Goal: Transaction & Acquisition: Purchase product/service

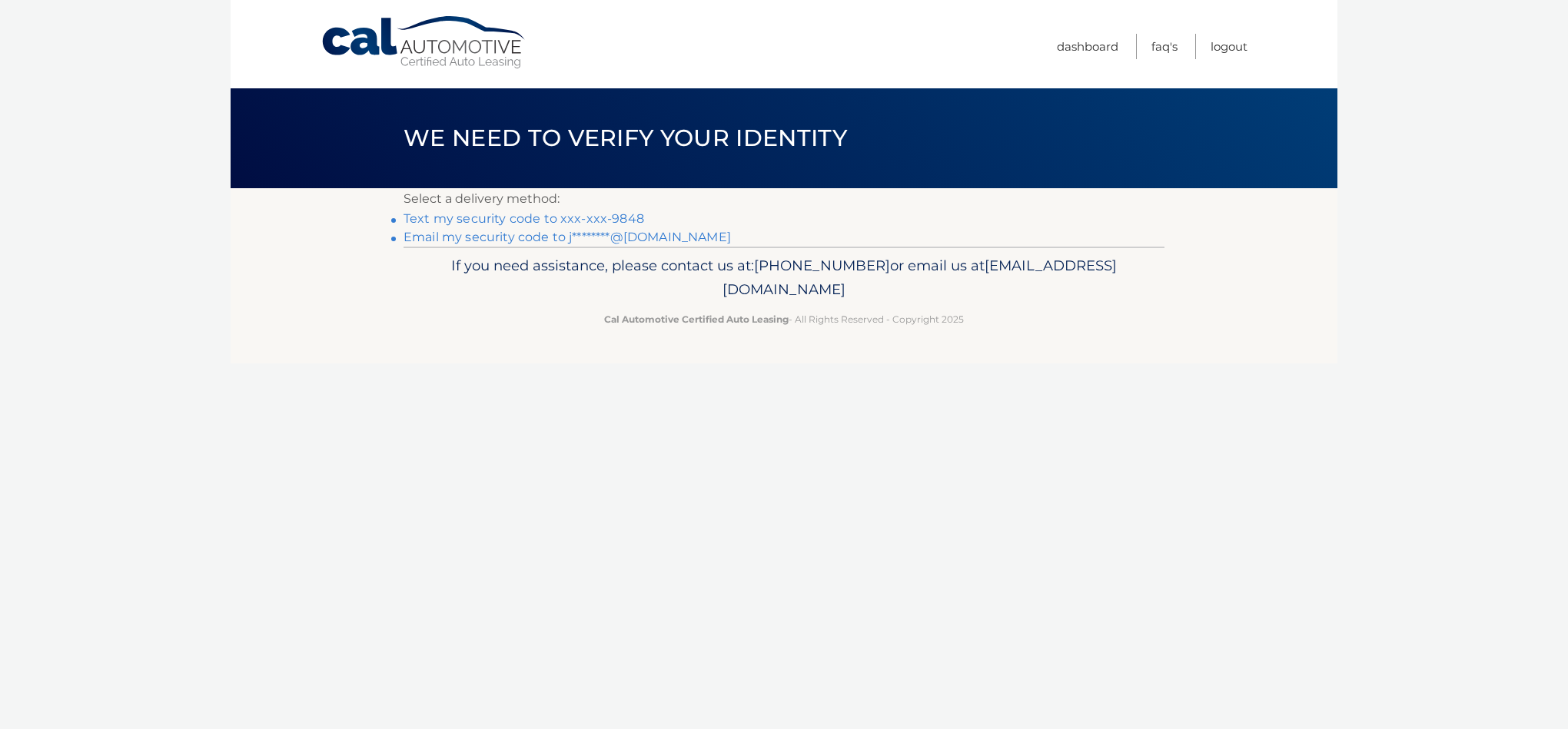
click at [644, 226] on link "Text my security code to xxx-xxx-9848" at bounding box center [524, 218] width 241 height 14
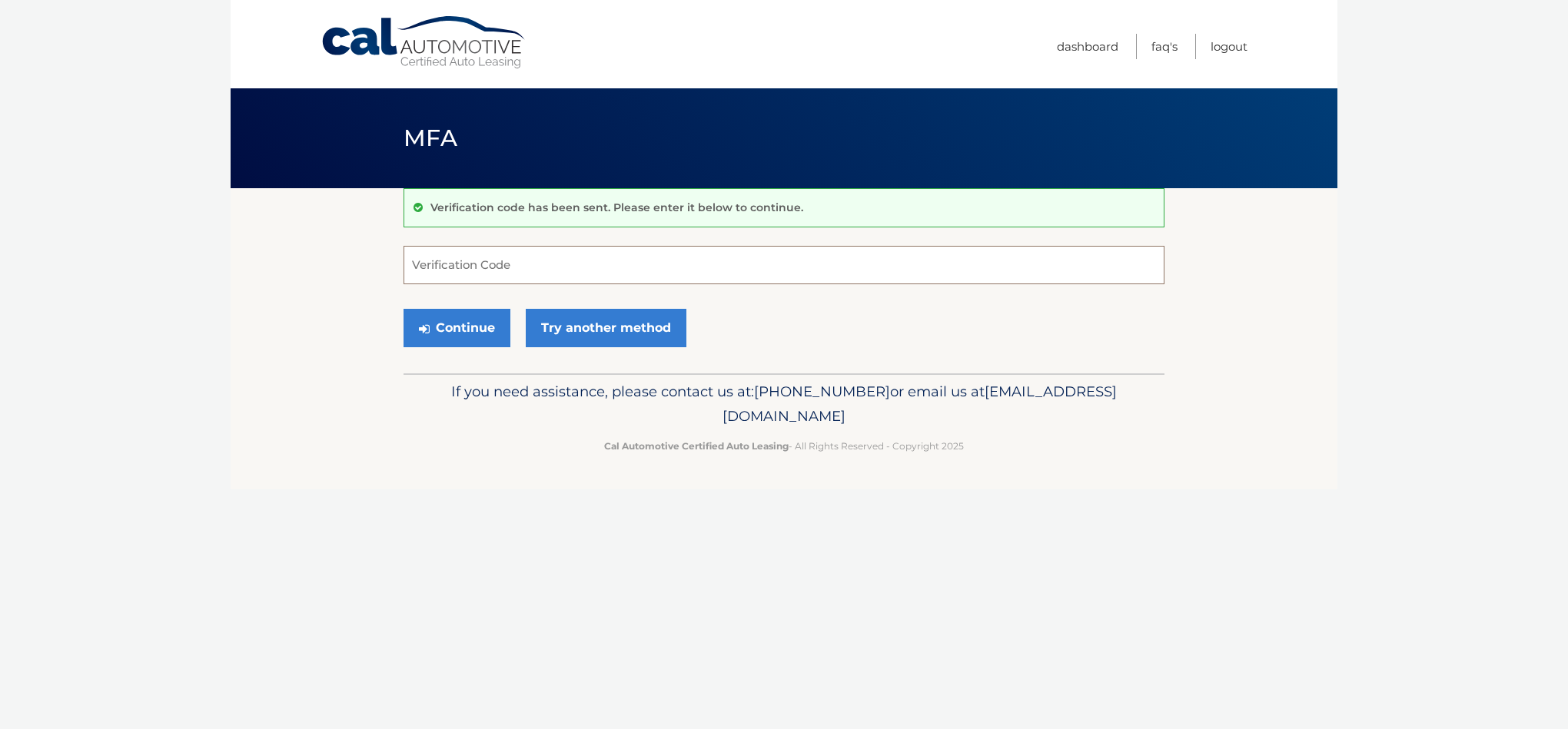
click at [554, 275] on input "Verification Code" at bounding box center [784, 265] width 761 height 39
type input "85606"
click at [503, 347] on button "Continue" at bounding box center [457, 328] width 107 height 39
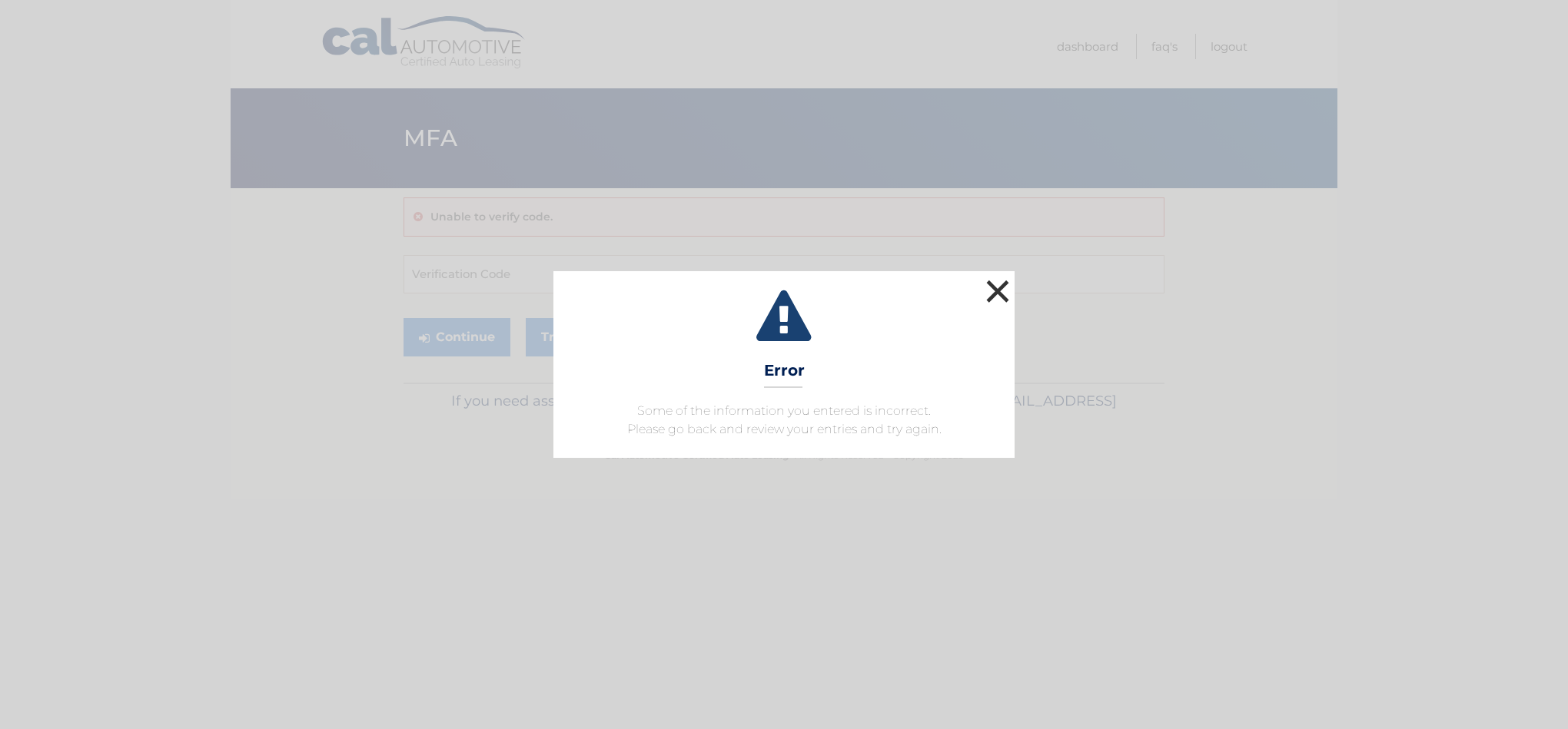
click at [1008, 276] on button "×" at bounding box center [998, 291] width 31 height 31
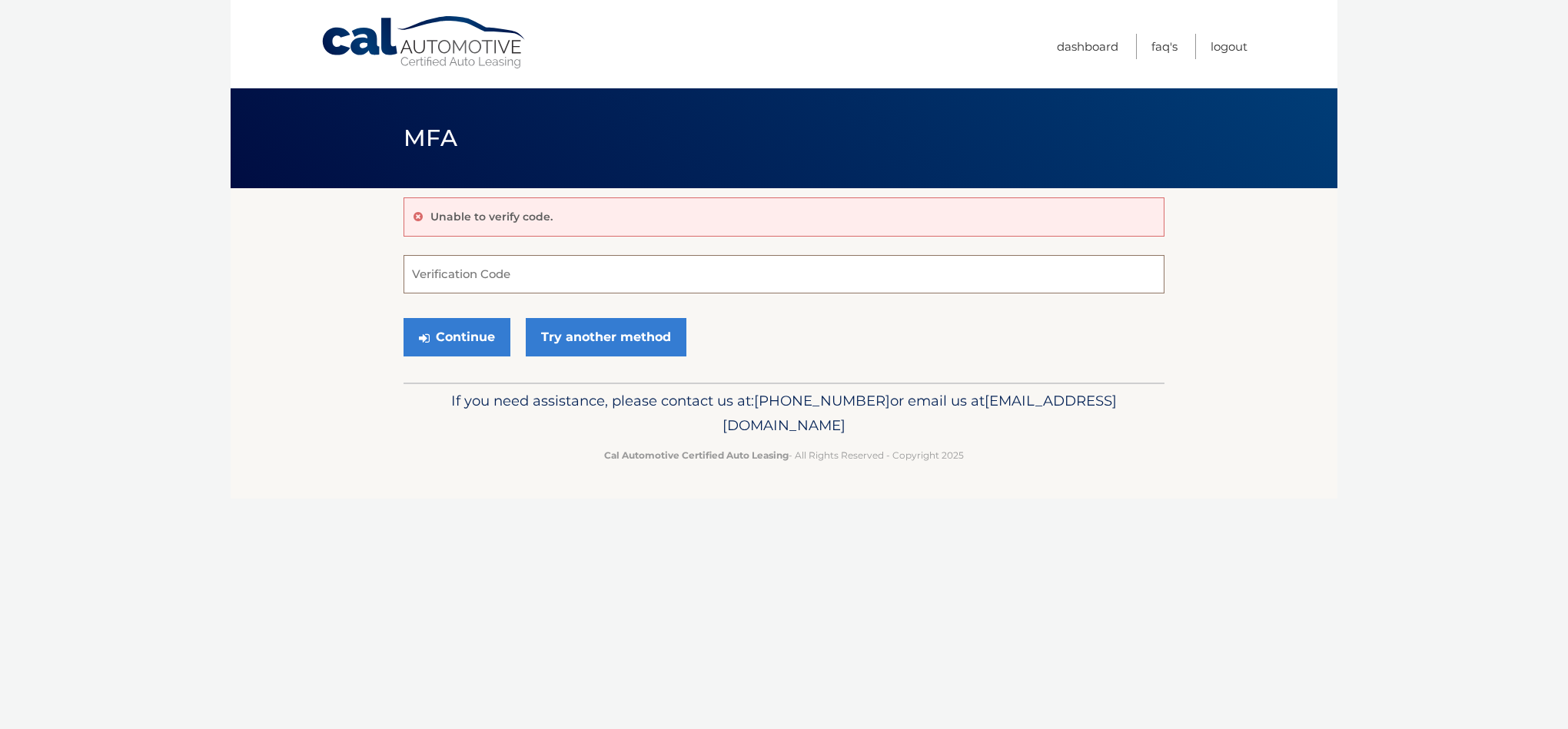
click at [556, 288] on input "Verification Code" at bounding box center [784, 274] width 761 height 39
type input "856066"
click at [478, 357] on button "Continue" at bounding box center [457, 337] width 107 height 39
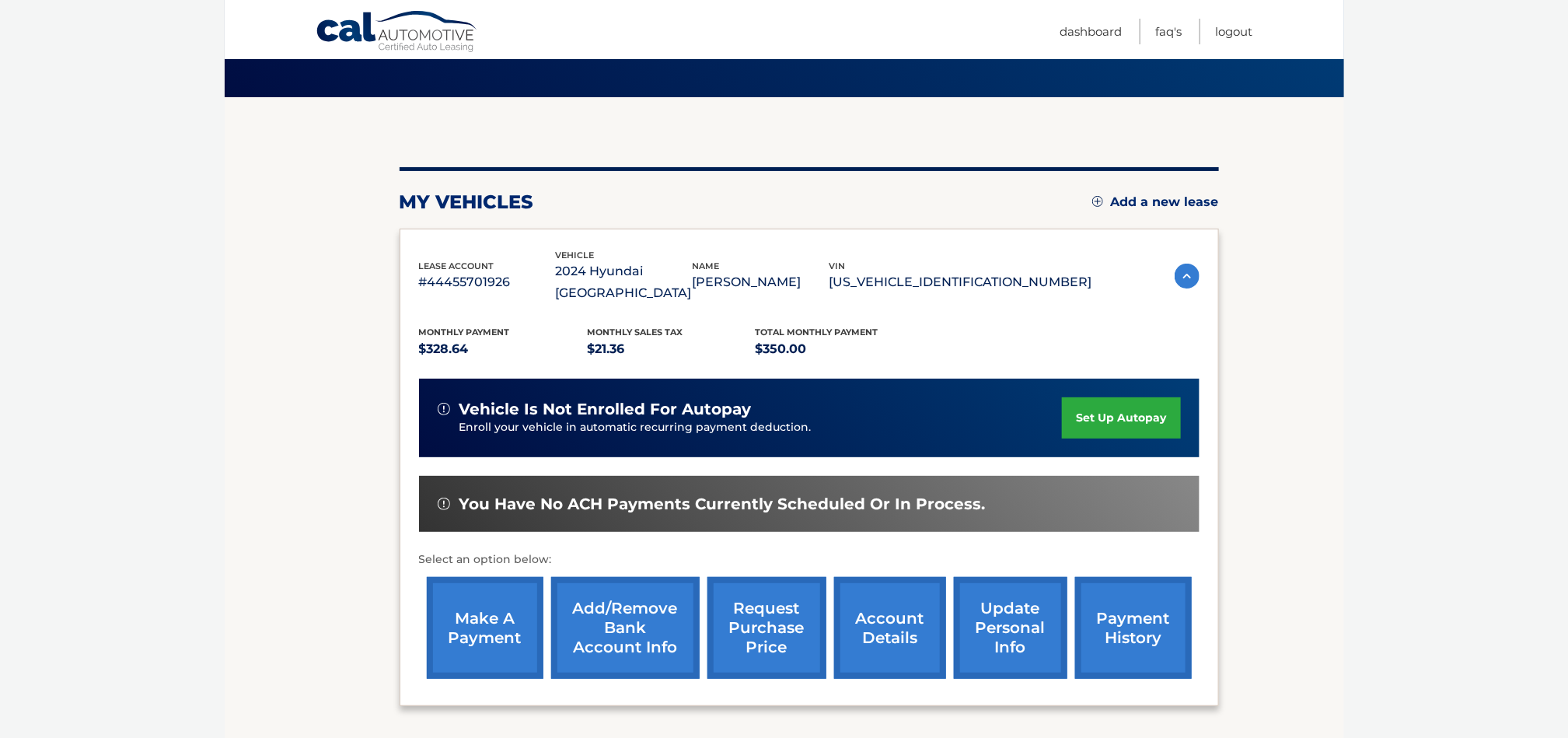
scroll to position [210, 0]
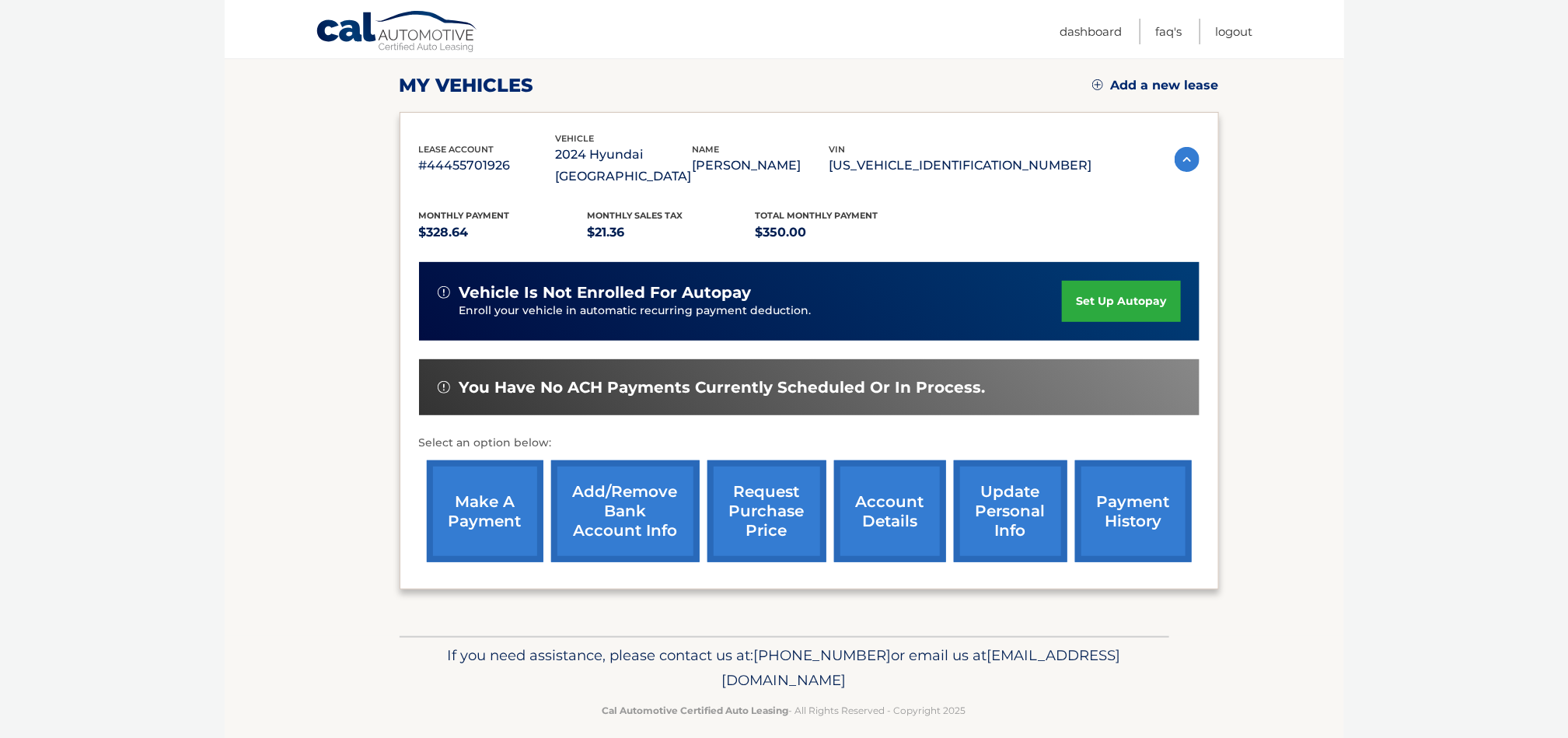
click at [474, 525] on link "make a payment" at bounding box center [485, 512] width 117 height 102
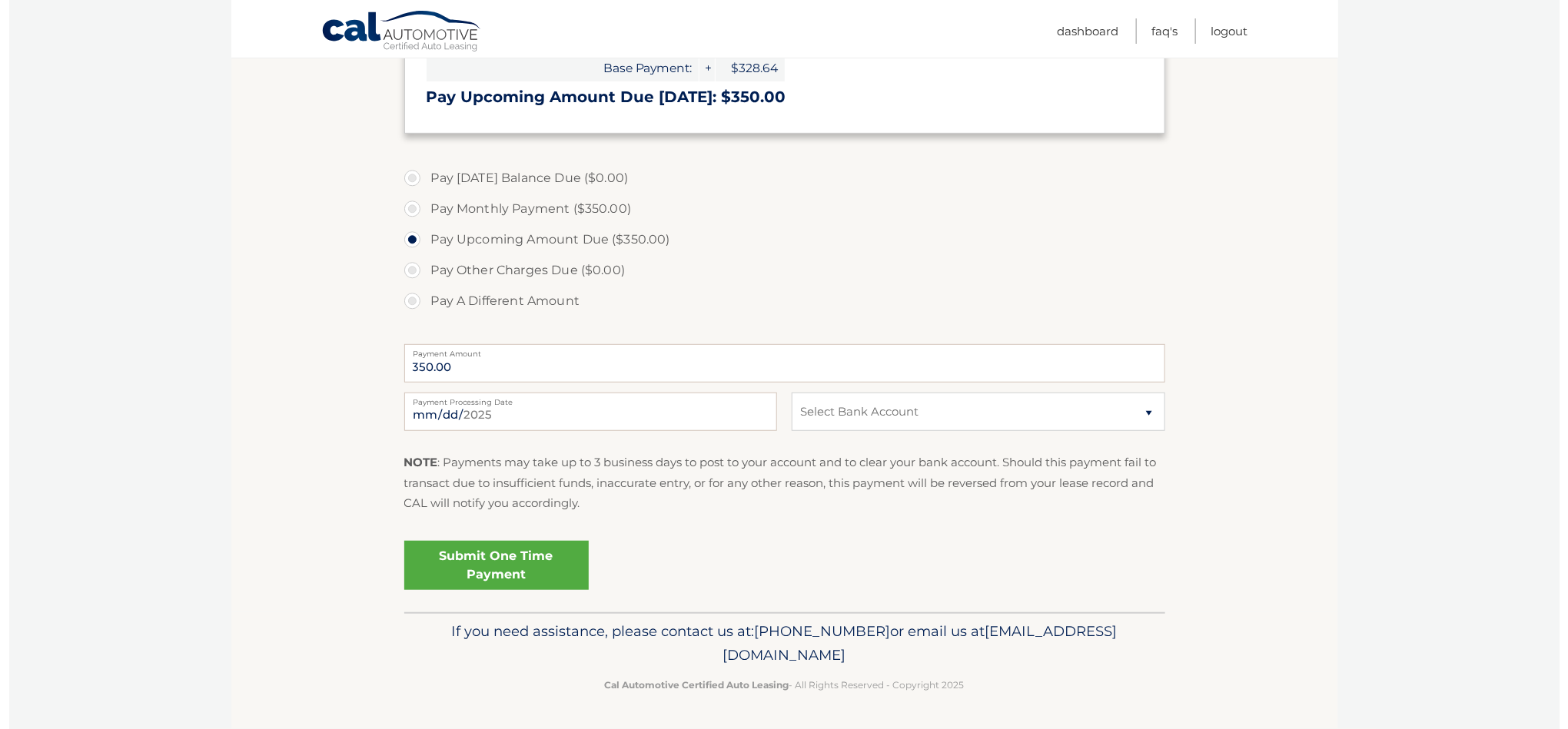
scroll to position [461, 0]
click at [526, 423] on input "[DATE]" at bounding box center [582, 412] width 373 height 39
type input "[DATE]"
click at [1082, 423] on select "Select Bank Account Checking SOFI BANK, NATIONAL ASSOCIATION *****0592 Checking…" at bounding box center [969, 412] width 373 height 39
select select "MmZlYjgxYzQtNzcyNC00NWM0LTgwMWQtMzM2ODY5YjIxZTBh"
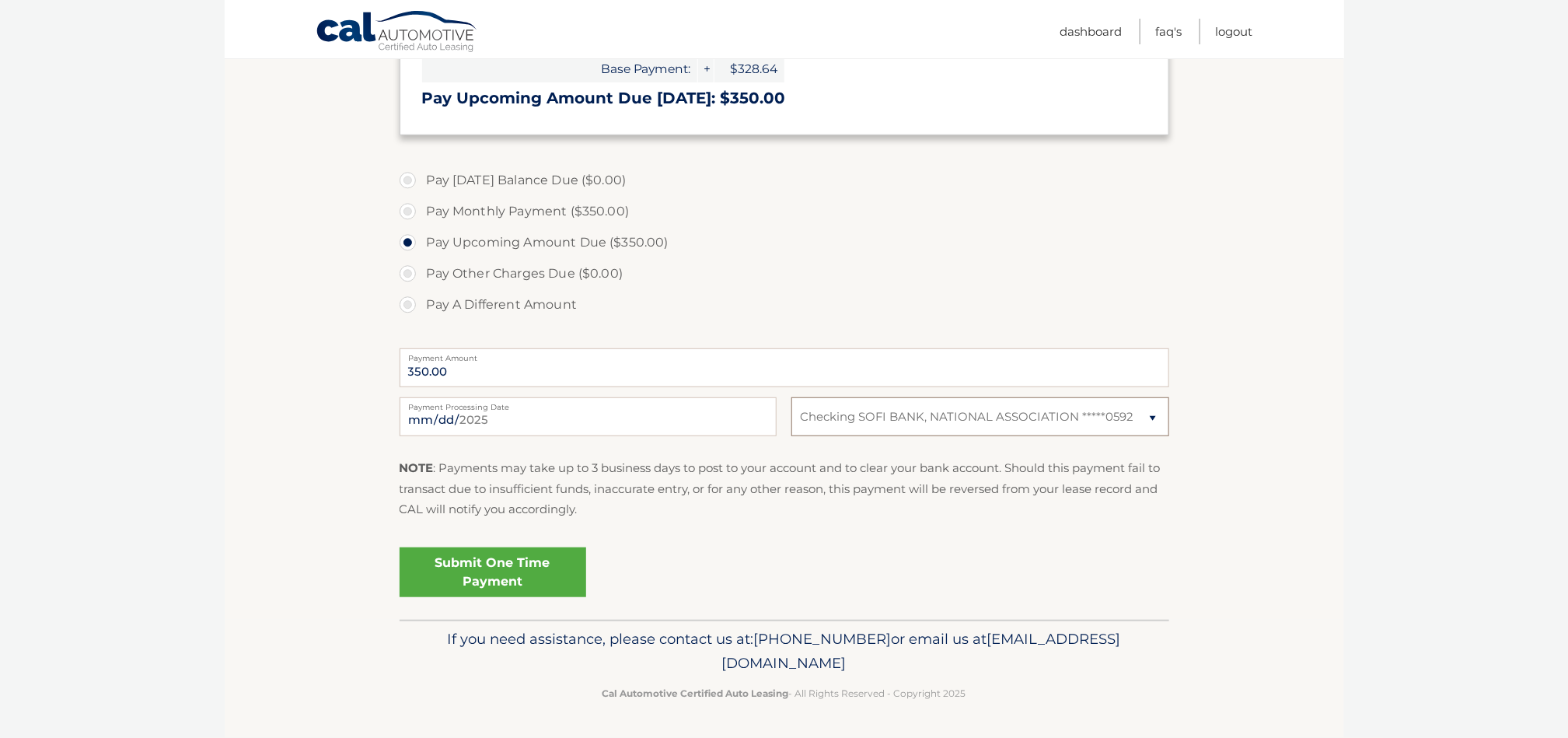
click at [791, 403] on select "Select Bank Account Checking SOFI BANK, NATIONAL ASSOCIATION *****0592 Checking…" at bounding box center [980, 417] width 377 height 39
click at [516, 598] on link "Submit One Time Payment" at bounding box center [492, 572] width 187 height 50
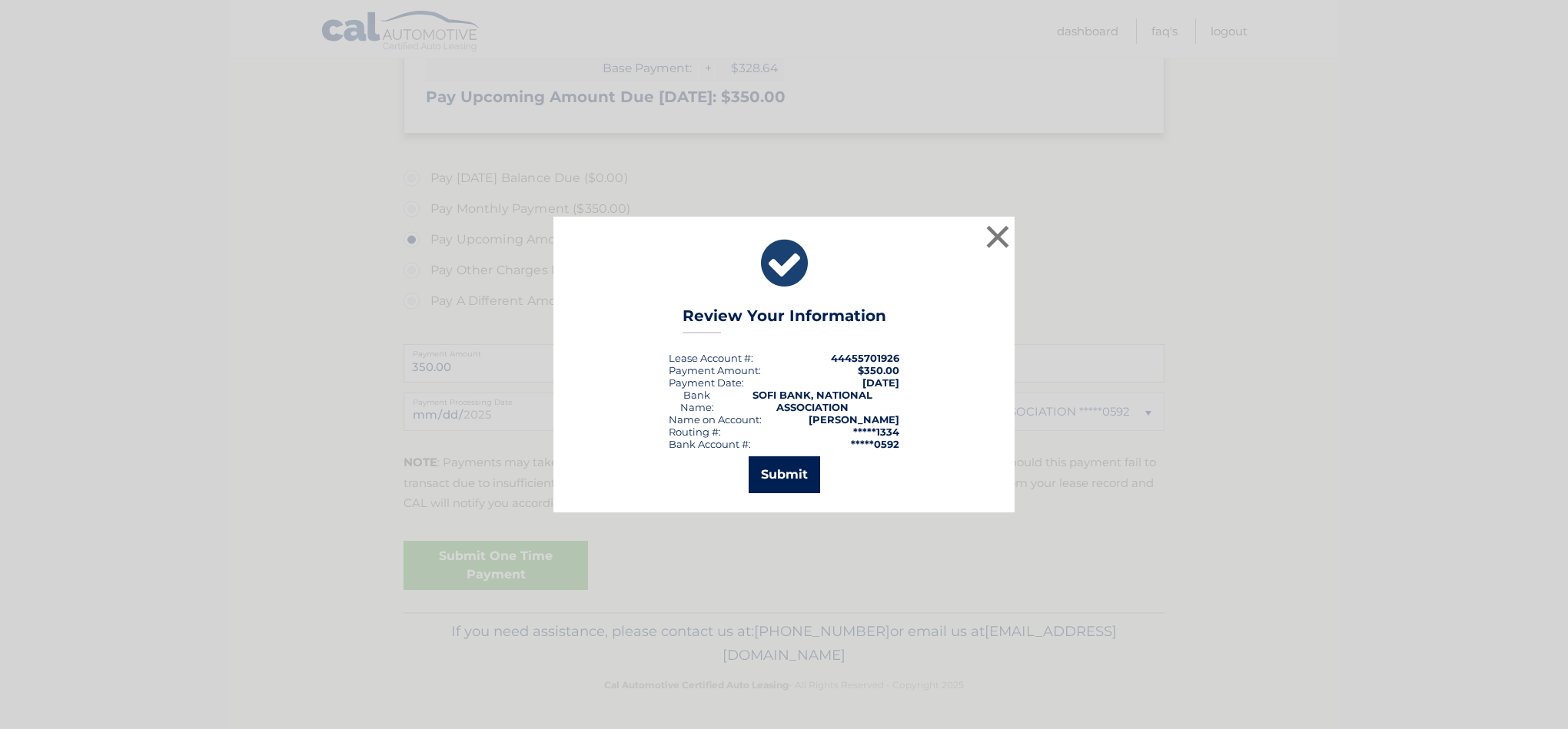
click at [774, 489] on button "Submit" at bounding box center [784, 474] width 71 height 37
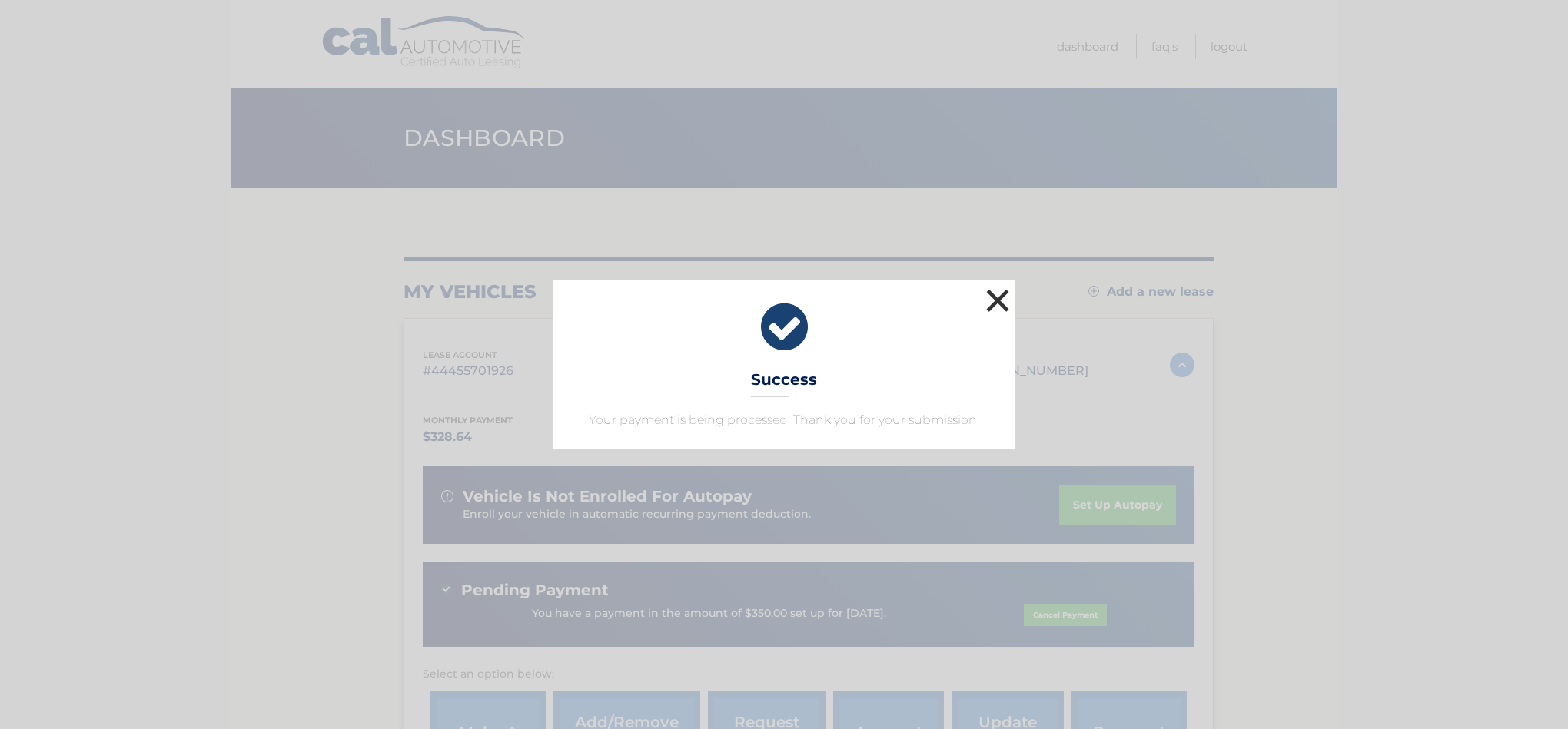
click at [1001, 285] on button "×" at bounding box center [998, 300] width 31 height 31
